Goal: Task Accomplishment & Management: Use online tool/utility

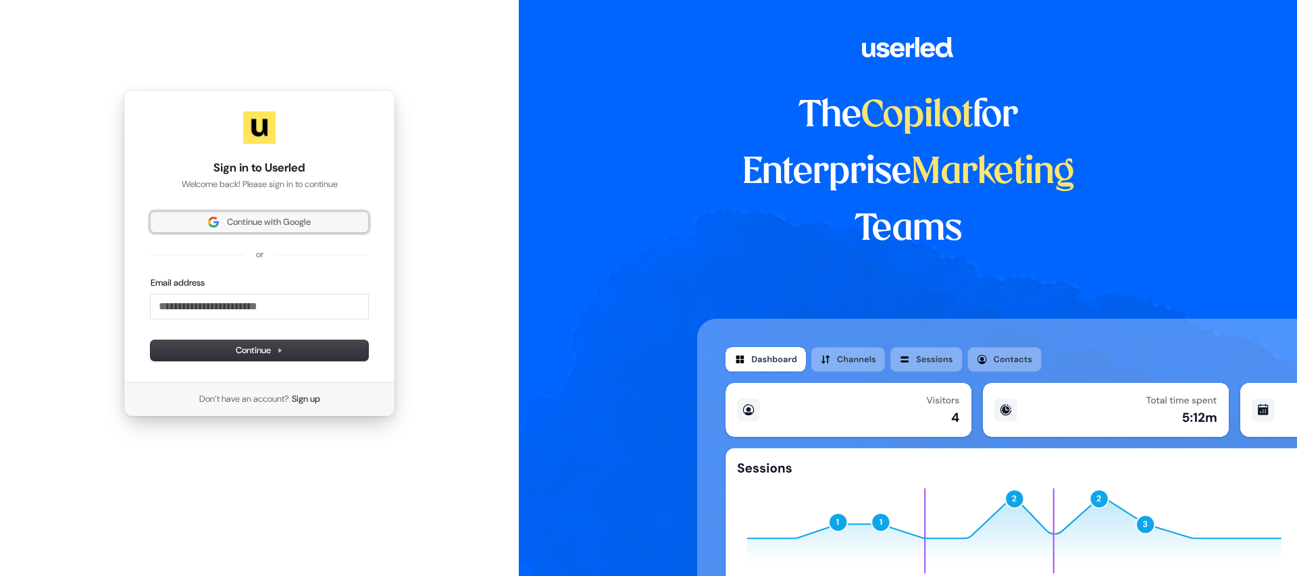
click at [340, 218] on span "Continue with Google" at bounding box center [259, 222] width 201 height 12
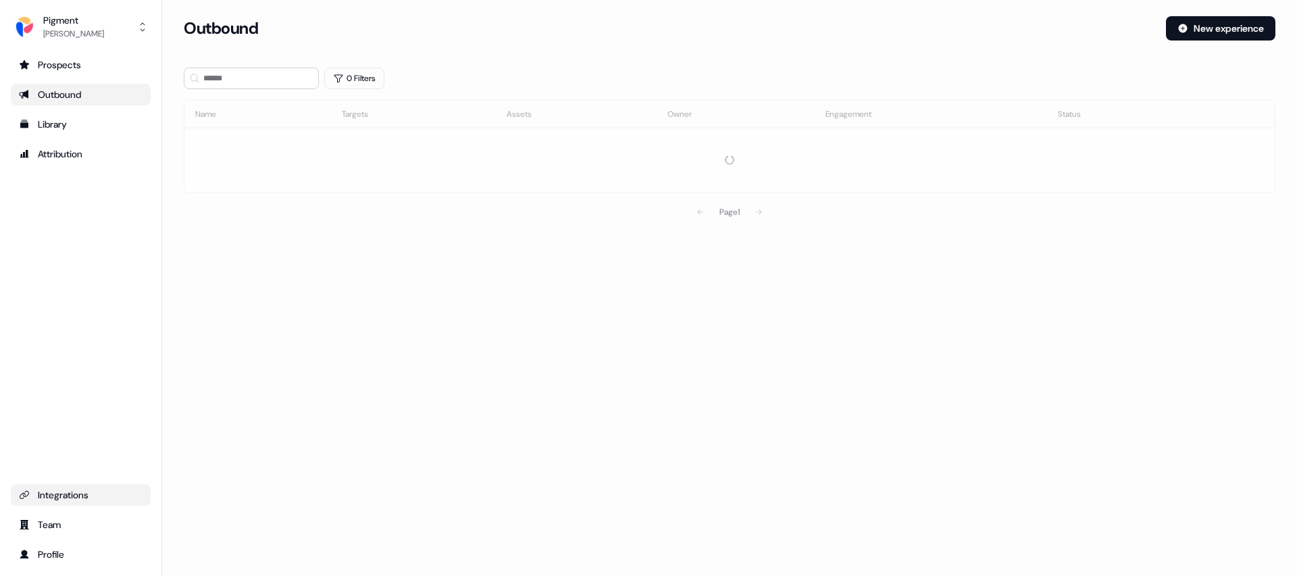
click at [87, 492] on div "Integrations" at bounding box center [81, 495] width 124 height 14
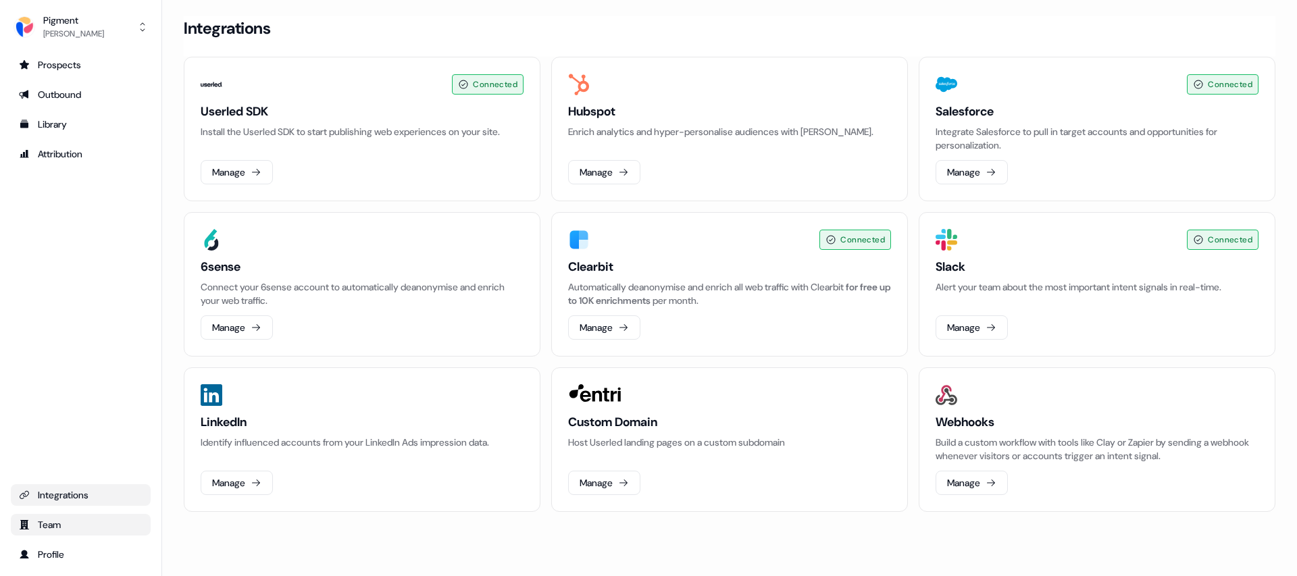
click at [44, 518] on div "Team" at bounding box center [81, 525] width 124 height 14
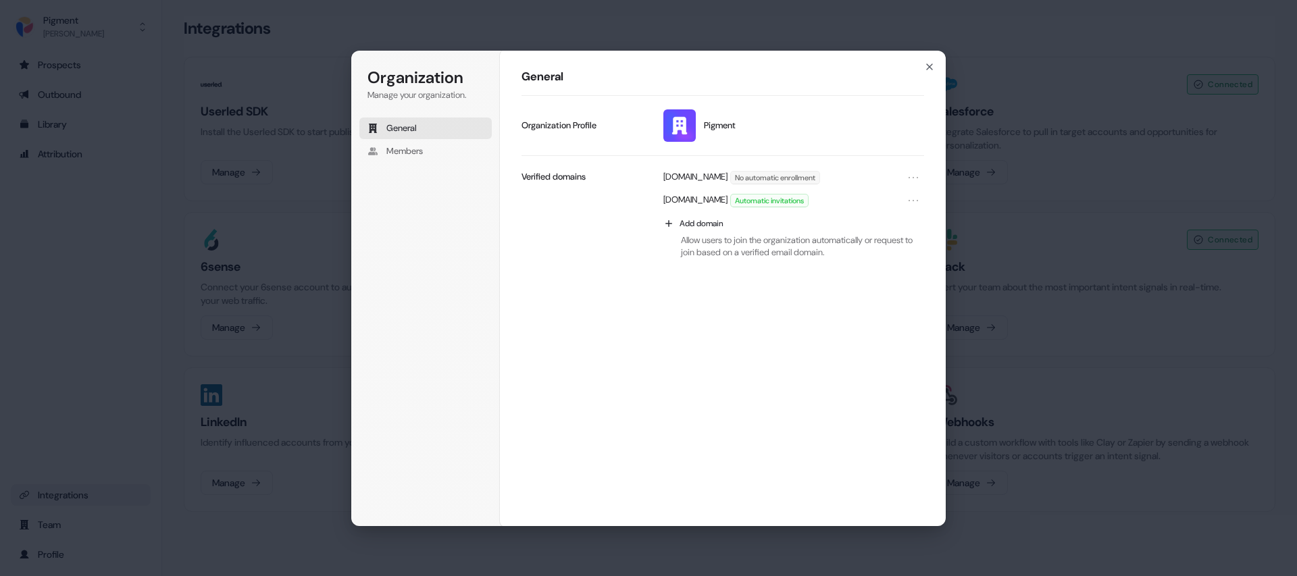
click at [93, 496] on div "Organization Manage your organization. General Members Organization General Pig…" at bounding box center [648, 288] width 1297 height 576
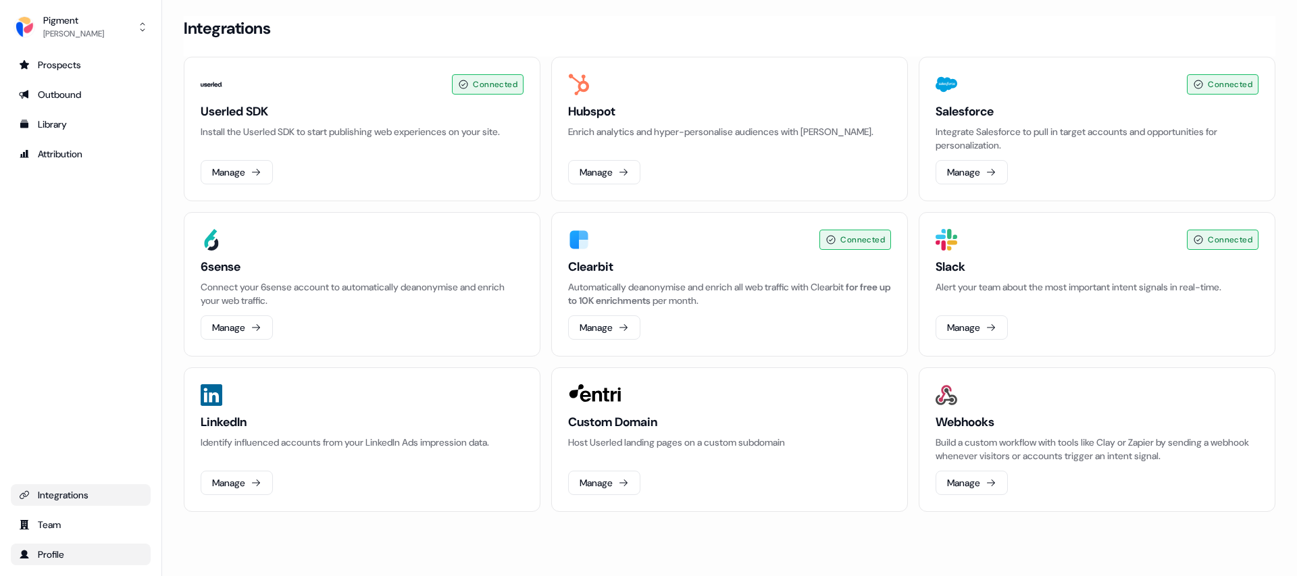
click at [82, 557] on div "Profile" at bounding box center [81, 555] width 124 height 14
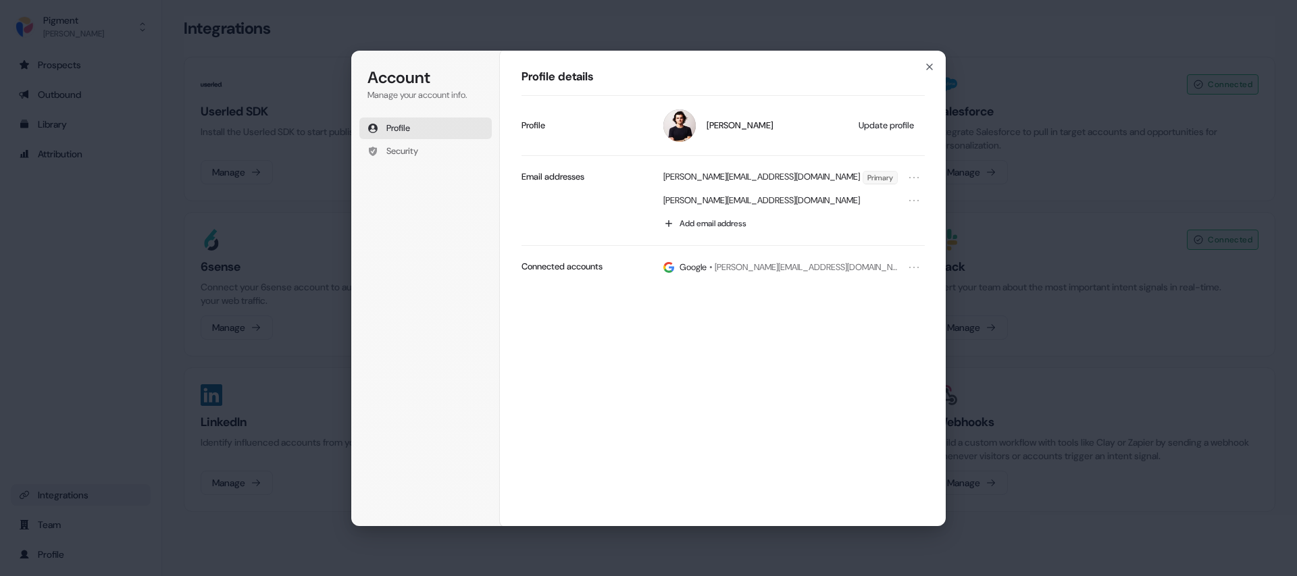
click at [84, 525] on div "Account Manage your account info. Profile Security Account Profile details [PER…" at bounding box center [648, 288] width 1297 height 576
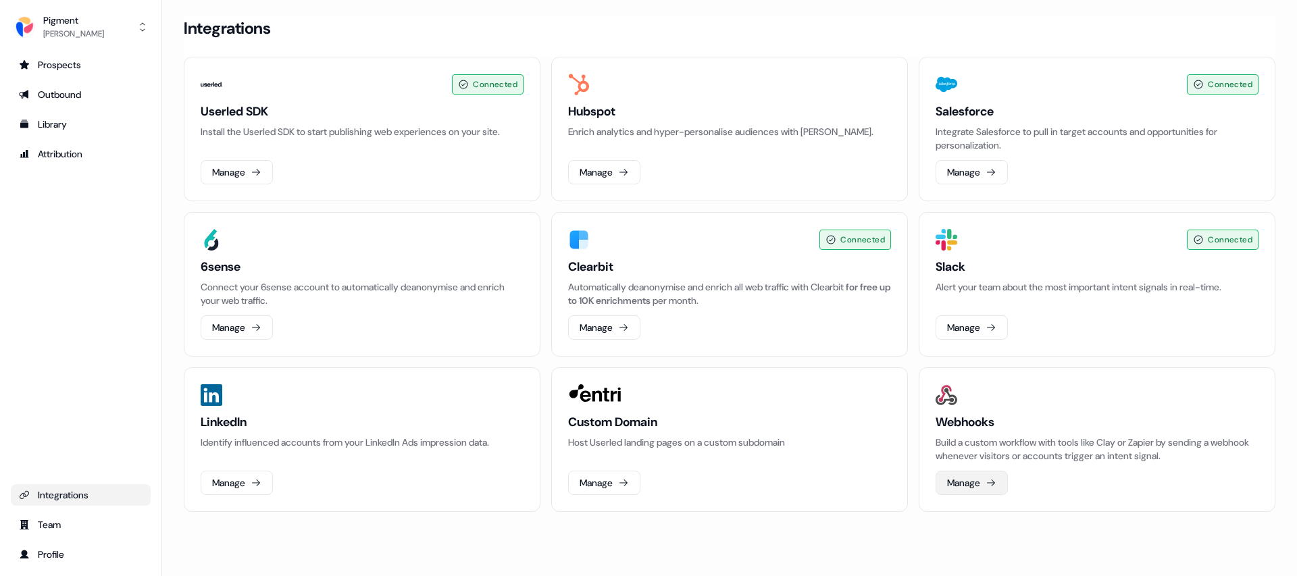
click at [971, 481] on button "Manage" at bounding box center [972, 483] width 72 height 24
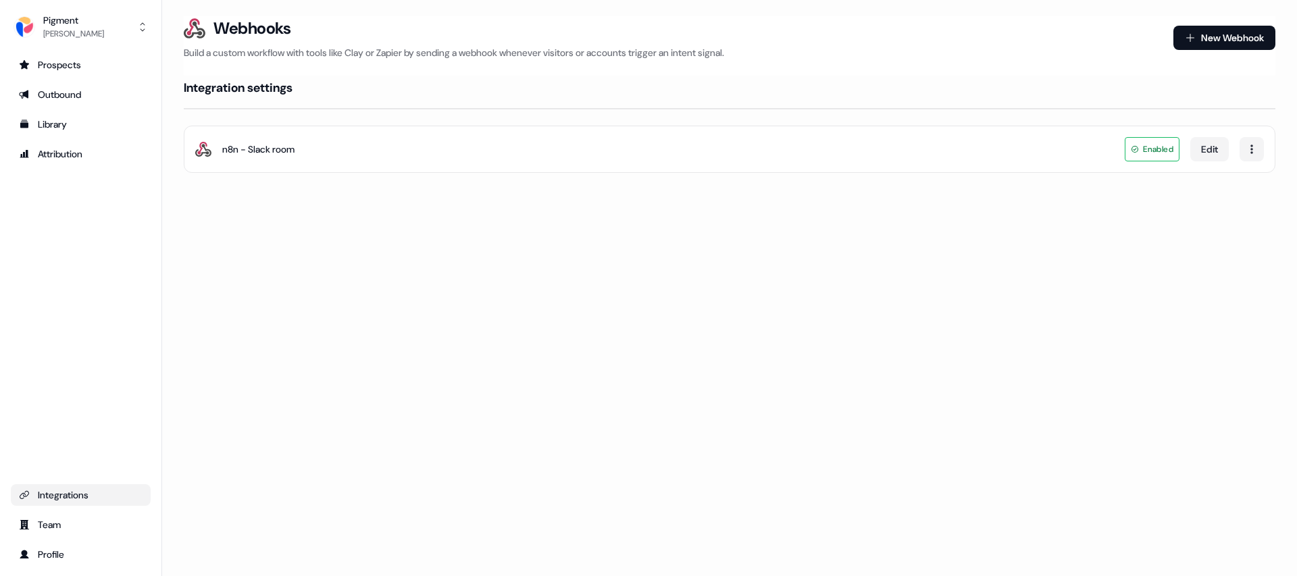
click at [494, 47] on p "Build a custom workflow with tools like Clay or Zapier by sending a webhook whe…" at bounding box center [673, 53] width 979 height 14
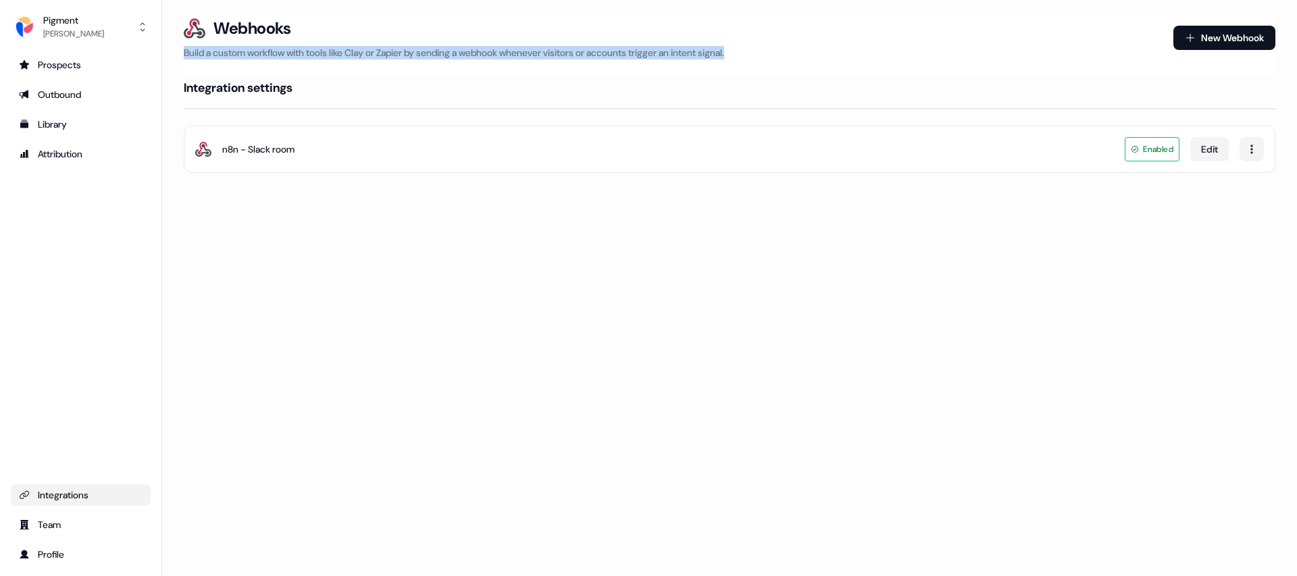
drag, startPoint x: 784, startPoint y: 47, endPoint x: 185, endPoint y: 55, distance: 599.2
click at [185, 55] on p "Build a custom workflow with tools like Clay or Zapier by sending a webhook whe…" at bounding box center [673, 53] width 979 height 14
drag, startPoint x: 186, startPoint y: 54, endPoint x: 543, endPoint y: 61, distance: 356.7
click at [543, 61] on div "Webhooks Build a custom workflow with tools like Clay or Zapier by sending a we…" at bounding box center [730, 45] width 1092 height 59
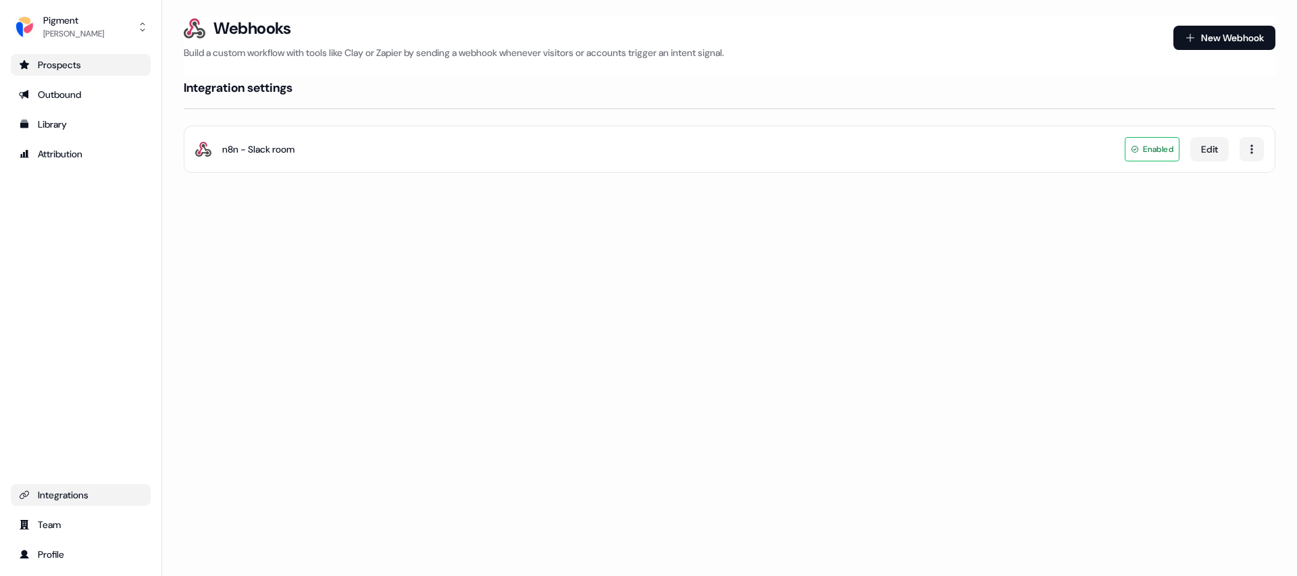
click at [106, 54] on link "Prospects" at bounding box center [81, 65] width 140 height 22
